Goal: Information Seeking & Learning: Learn about a topic

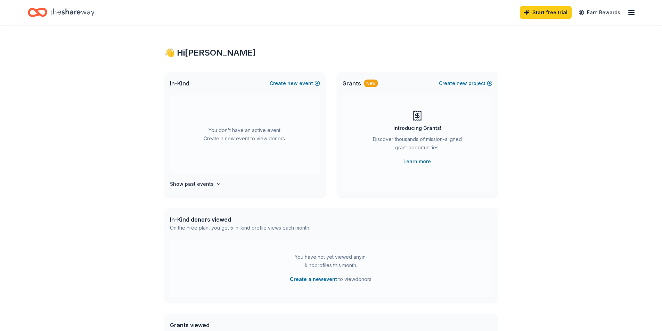
click at [631, 10] on line "button" at bounding box center [632, 10] width 6 height 0
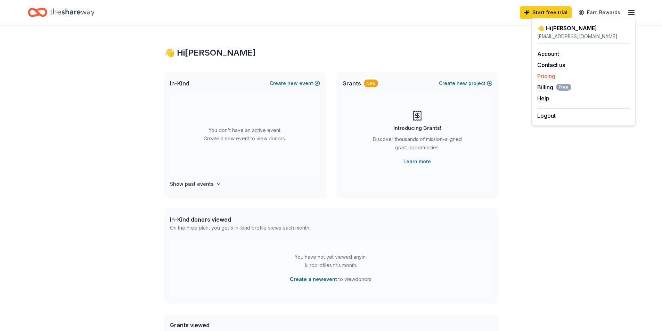
click at [543, 76] on link "Pricing" at bounding box center [547, 76] width 18 height 7
click at [550, 76] on link "Pricing" at bounding box center [547, 76] width 18 height 7
click at [516, 184] on div "👋 Hi [PERSON_NAME] In-Kind Create new event You don't have an active event. Cre…" at bounding box center [331, 228] width 662 height 406
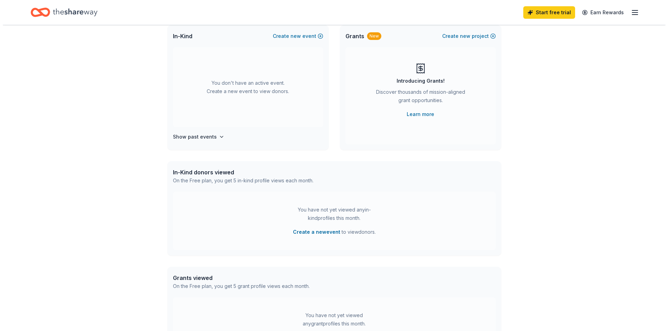
scroll to position [150, 0]
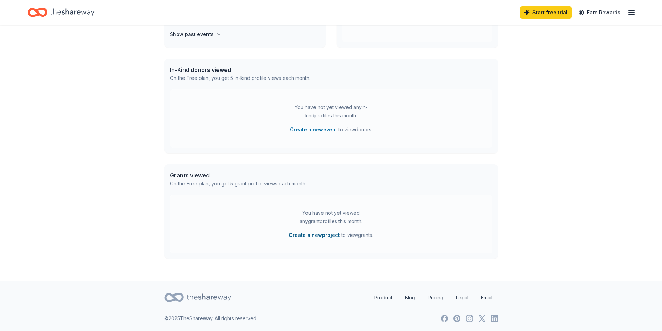
click at [308, 234] on button "Create a new project" at bounding box center [314, 235] width 51 height 8
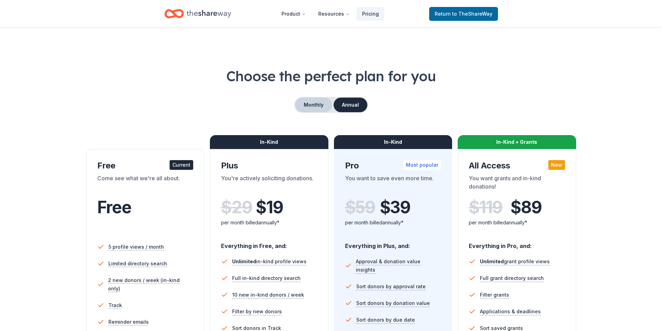
click at [316, 105] on button "Monthly" at bounding box center [313, 105] width 37 height 15
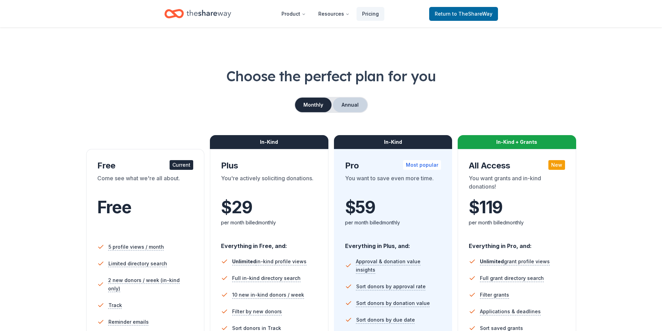
click at [350, 103] on button "Annual" at bounding box center [350, 105] width 34 height 15
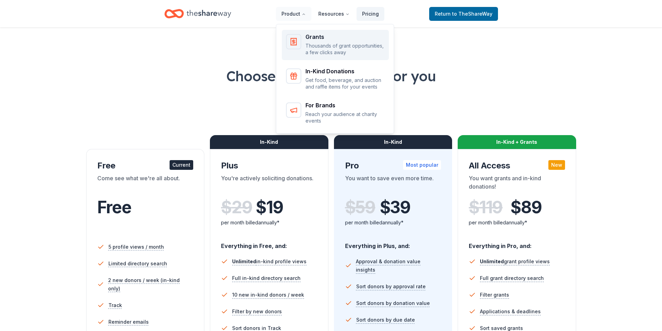
click at [315, 44] on p "Thousands of grant opportunities, a few clicks away" at bounding box center [345, 49] width 79 height 14
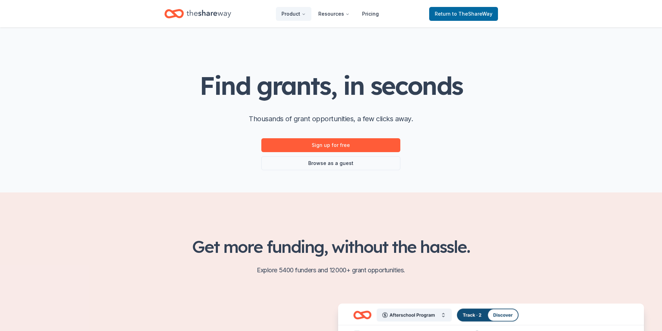
click at [346, 83] on h1 "Find grants, in seconds" at bounding box center [331, 85] width 263 height 27
click at [341, 164] on link "Browse as a guest" at bounding box center [330, 163] width 139 height 14
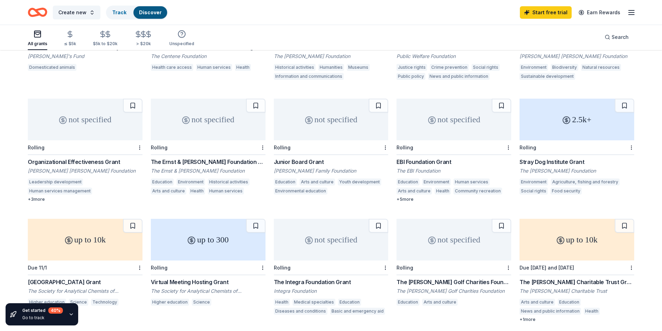
scroll to position [313, 0]
